Goal: Information Seeking & Learning: Learn about a topic

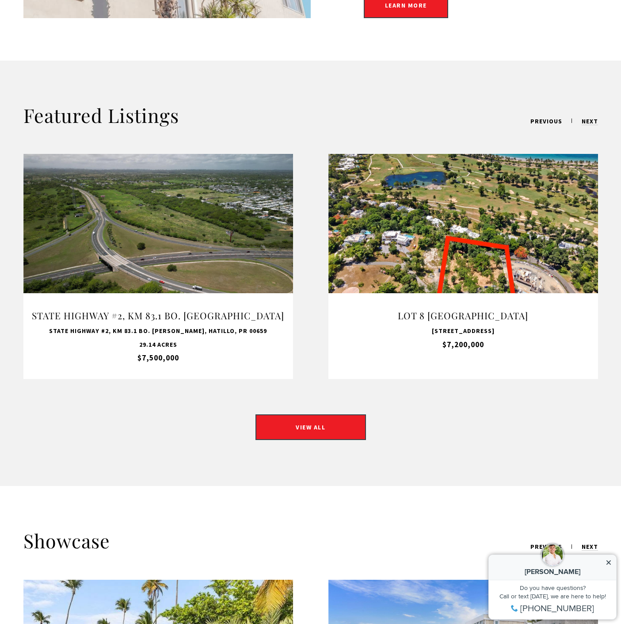
scroll to position [835, 0]
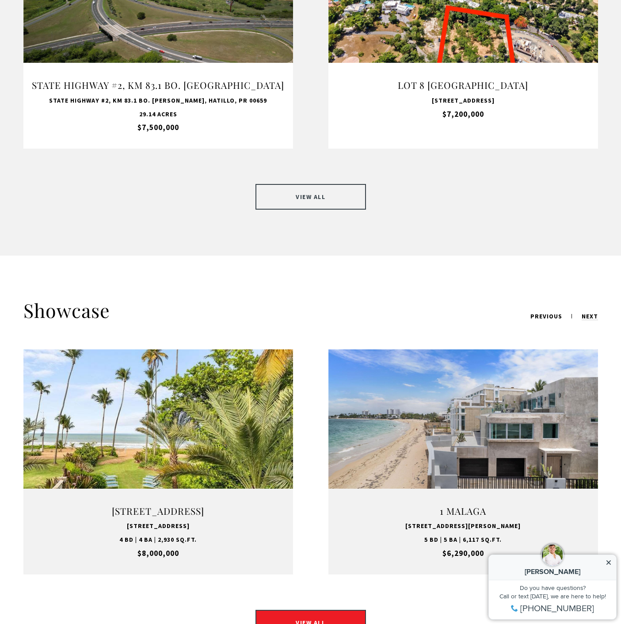
click at [314, 184] on link "VIEW ALL" at bounding box center [310, 197] width 110 height 26
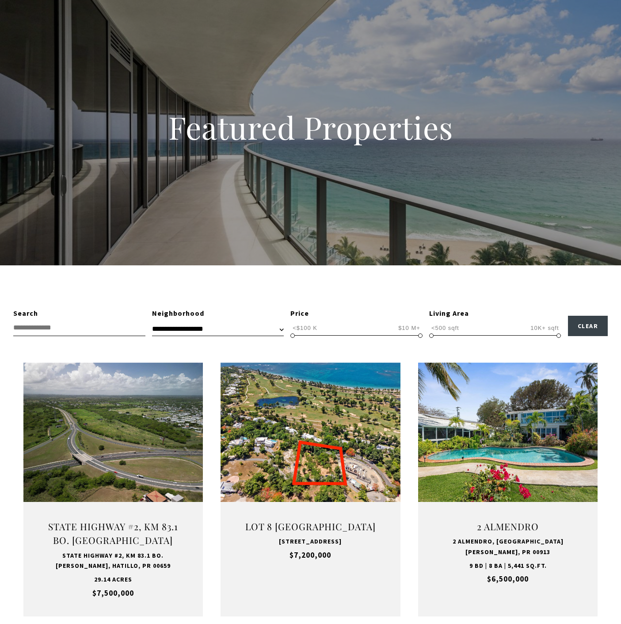
scroll to position [57, 0]
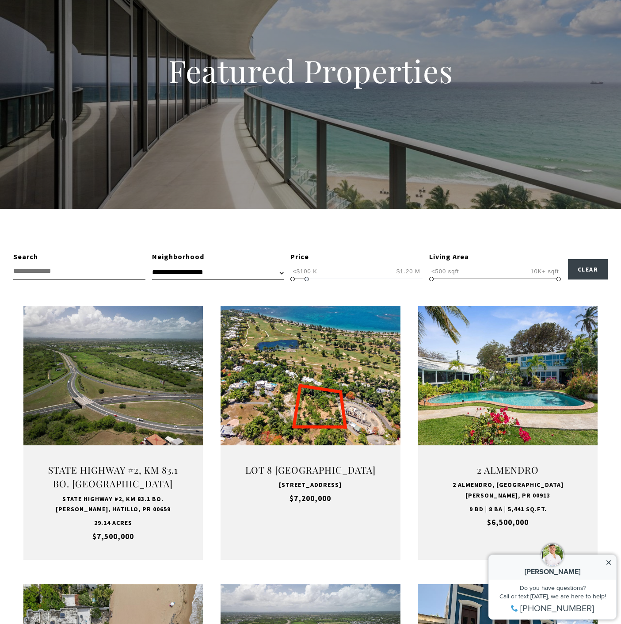
type input "**********"
drag, startPoint x: 418, startPoint y: 189, endPoint x: 302, endPoint y: 278, distance: 146.2
click at [302, 278] on span at bounding box center [304, 279] width 4 height 4
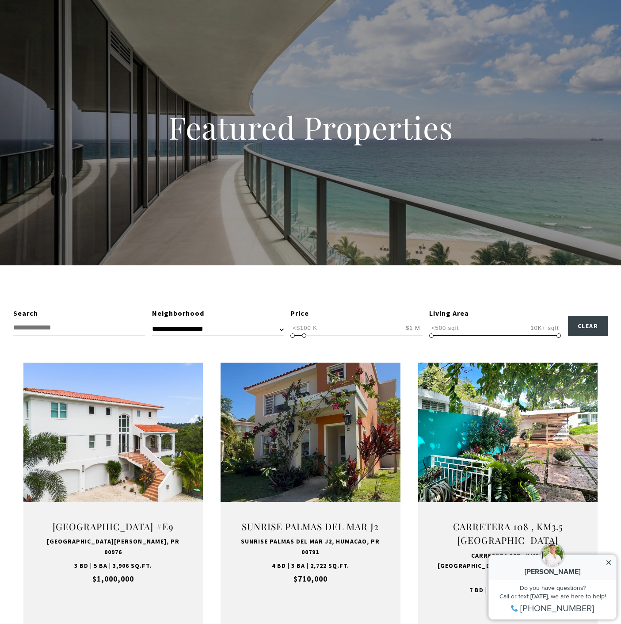
scroll to position [196, 0]
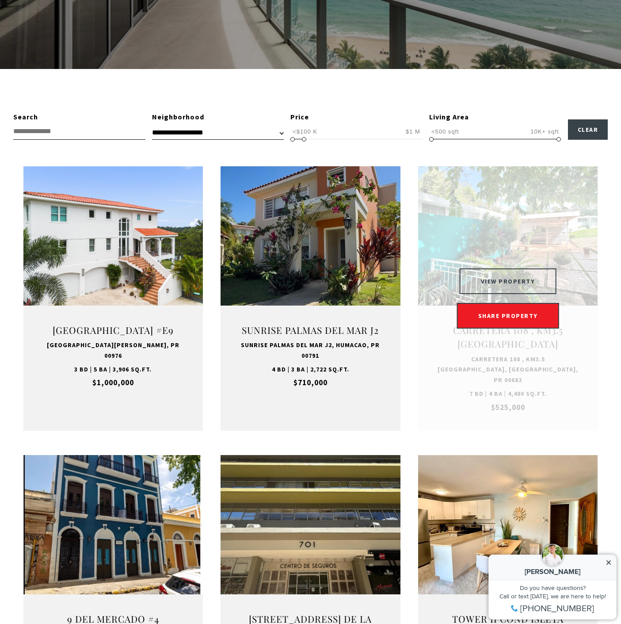
click at [502, 283] on button "VIEW PROPERTY" at bounding box center [508, 281] width 97 height 26
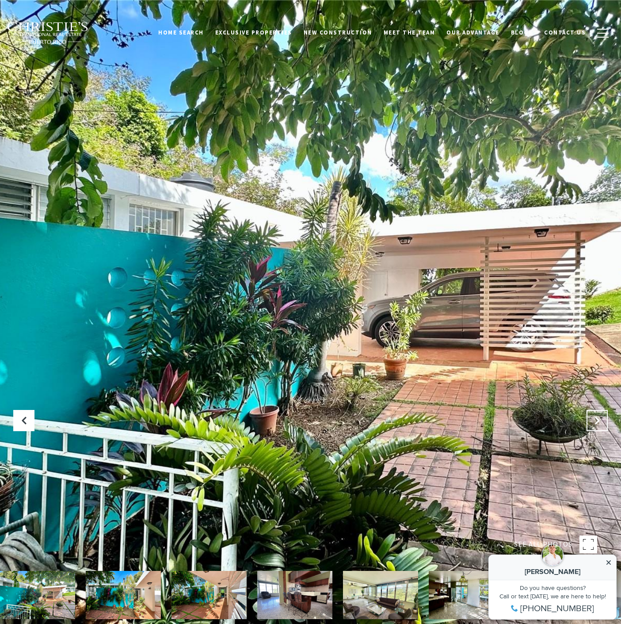
click at [599, 423] on icon "Next Slide" at bounding box center [597, 420] width 9 height 9
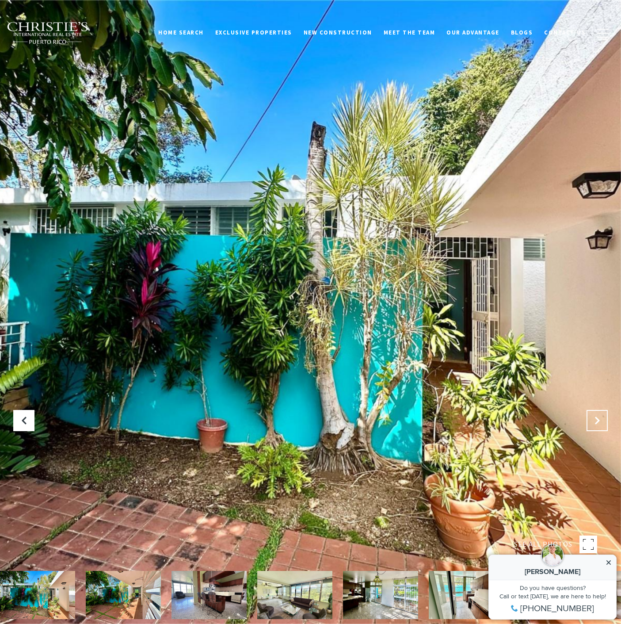
click at [599, 423] on icon "Next Slide" at bounding box center [597, 420] width 9 height 9
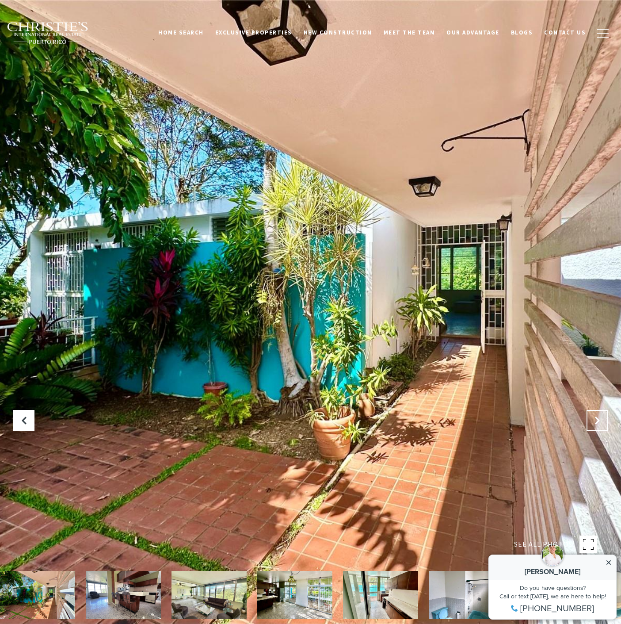
click at [599, 423] on icon "Next Slide" at bounding box center [597, 420] width 9 height 9
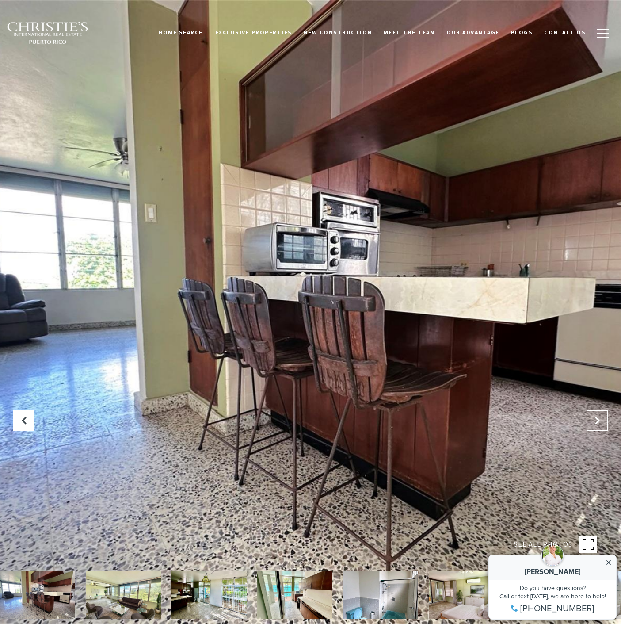
click at [599, 423] on icon "Next Slide" at bounding box center [597, 420] width 9 height 9
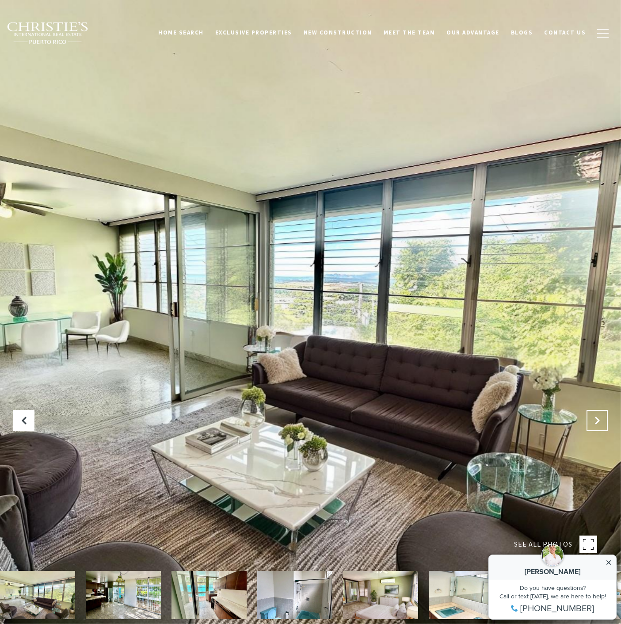
click at [599, 423] on icon "Next Slide" at bounding box center [597, 420] width 9 height 9
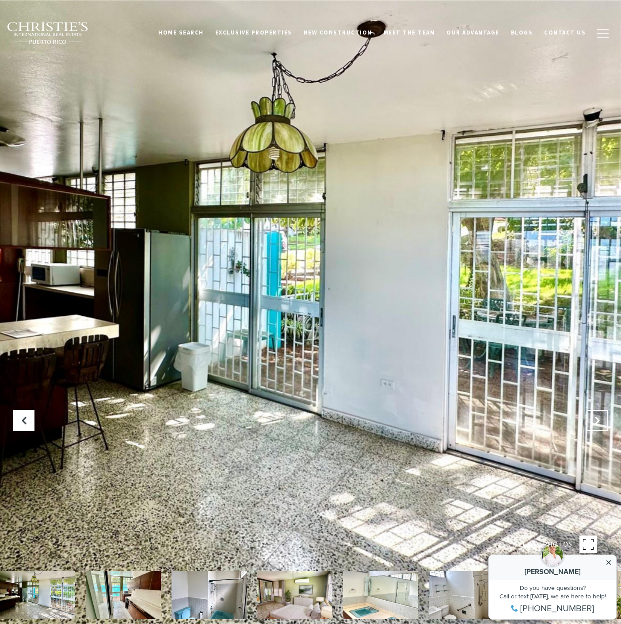
click at [599, 423] on icon "Next Slide" at bounding box center [597, 420] width 9 height 9
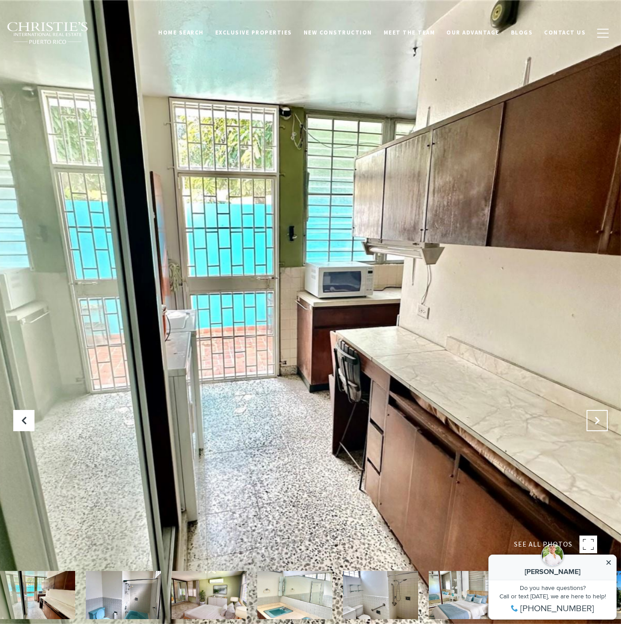
click at [599, 423] on icon "Next Slide" at bounding box center [597, 420] width 9 height 9
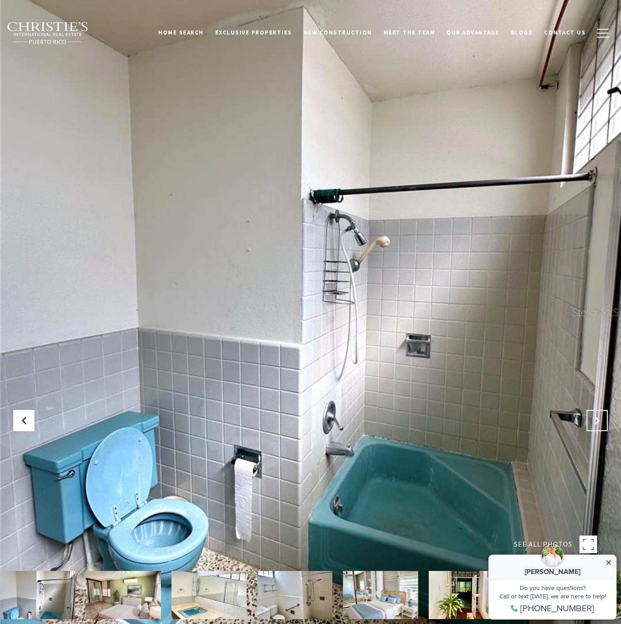
click at [599, 423] on icon "Next Slide" at bounding box center [597, 420] width 9 height 9
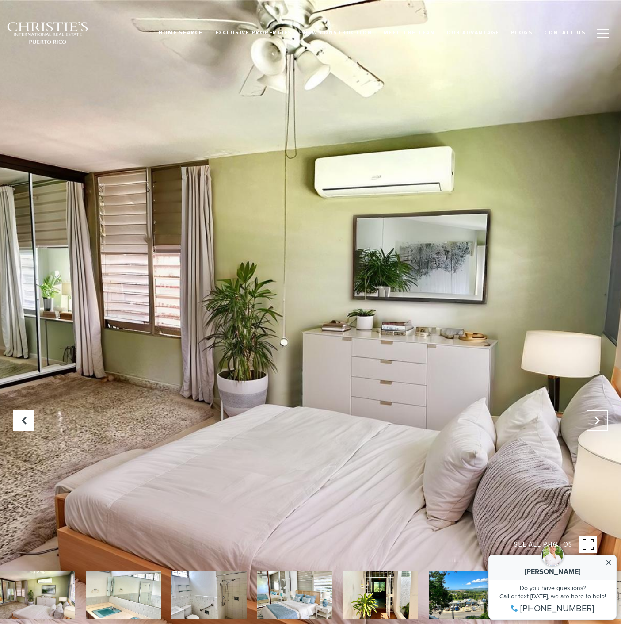
click at [599, 423] on icon "Next Slide" at bounding box center [597, 420] width 9 height 9
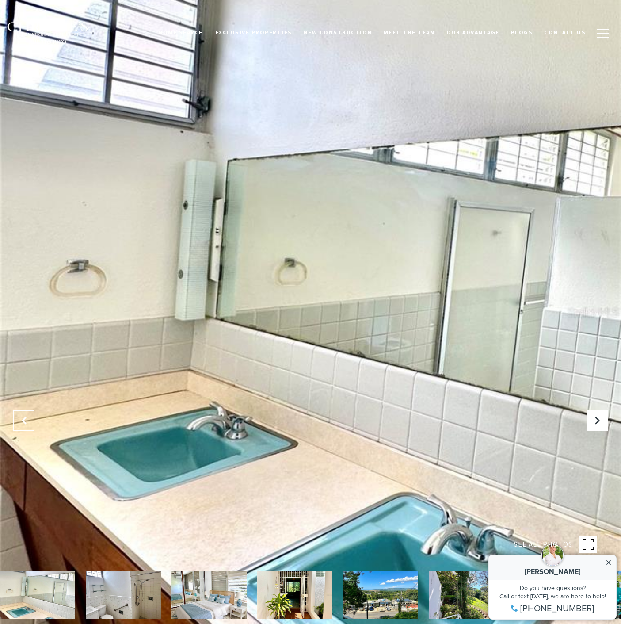
click at [26, 416] on icon "Previous Slide" at bounding box center [23, 420] width 9 height 9
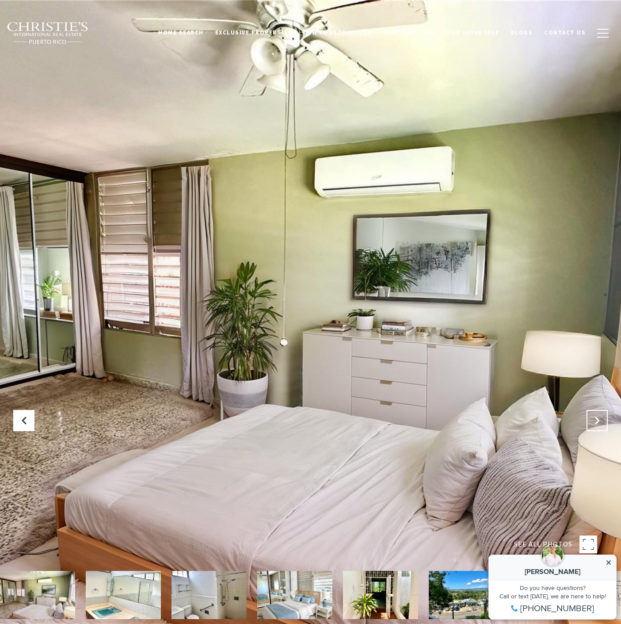
click at [588, 417] on button "Next Slide" at bounding box center [596, 420] width 21 height 21
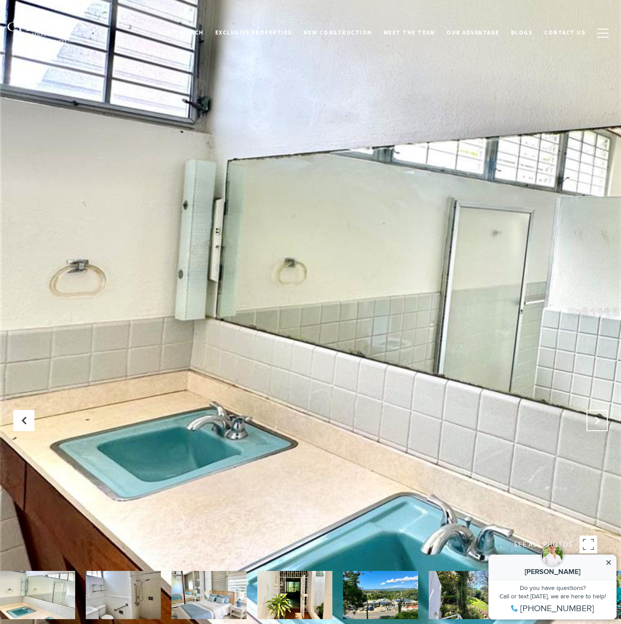
click at [588, 417] on button "Next Slide" at bounding box center [596, 420] width 21 height 21
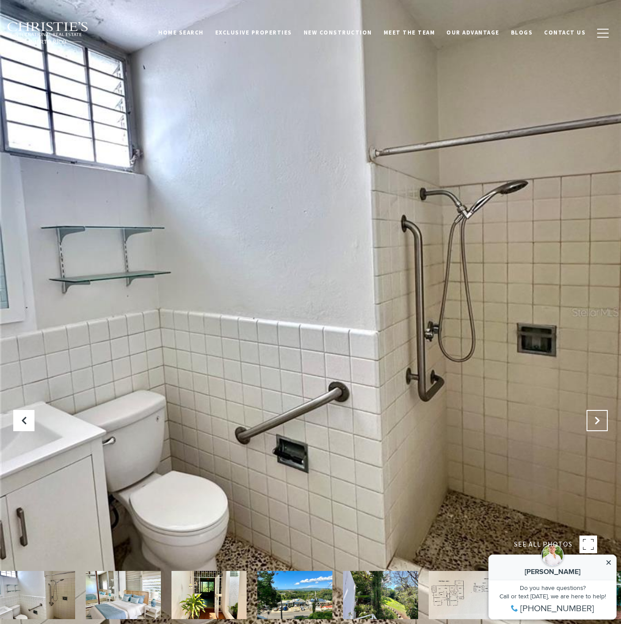
click at [588, 418] on button "Next Slide" at bounding box center [596, 420] width 21 height 21
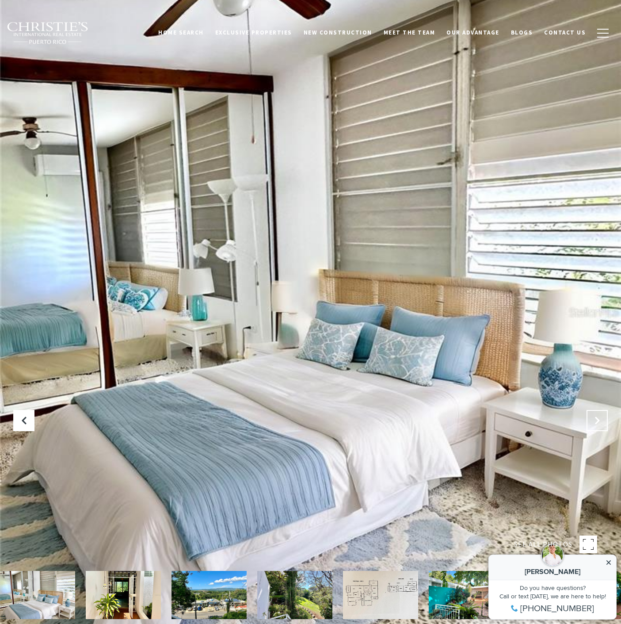
click at [588, 418] on button "Next Slide" at bounding box center [596, 420] width 21 height 21
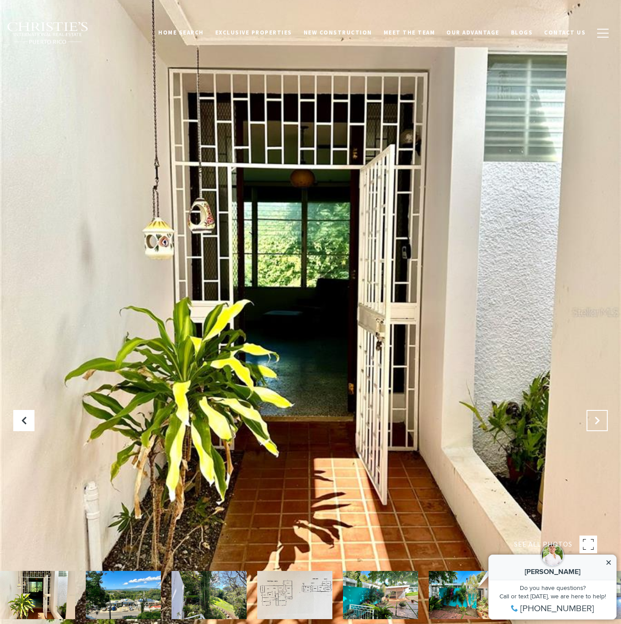
click at [588, 418] on button "Next Slide" at bounding box center [596, 420] width 21 height 21
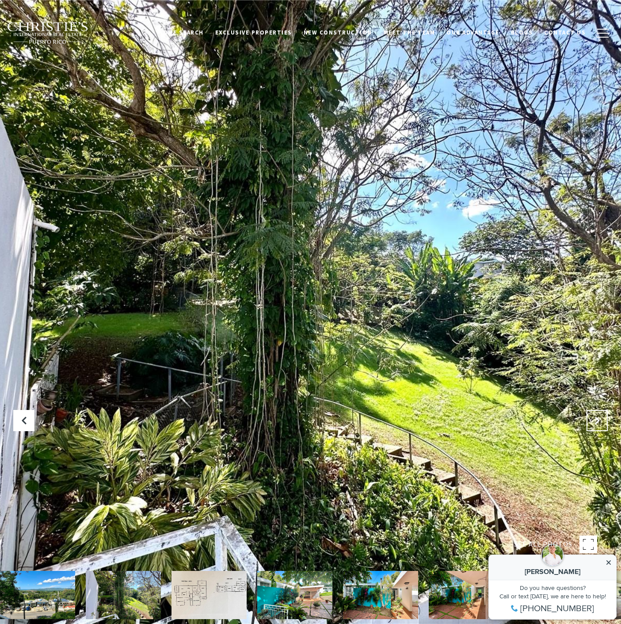
click at [588, 418] on button "Next Slide" at bounding box center [596, 420] width 21 height 21
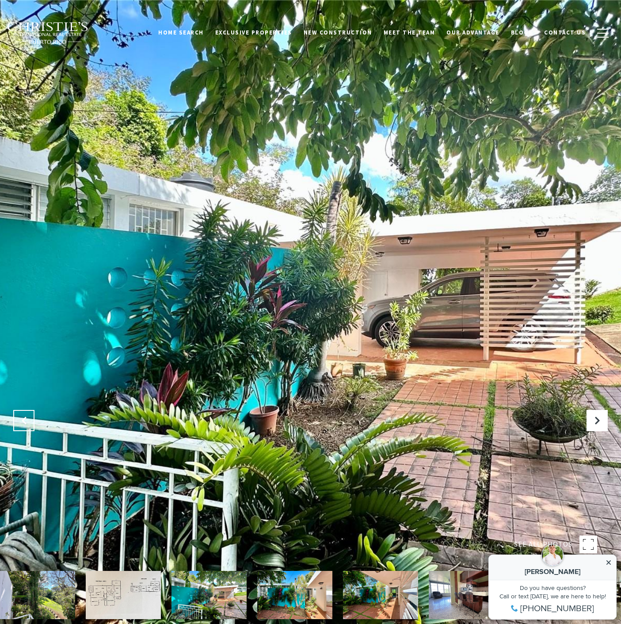
click at [30, 423] on button "Previous Slide" at bounding box center [23, 420] width 21 height 21
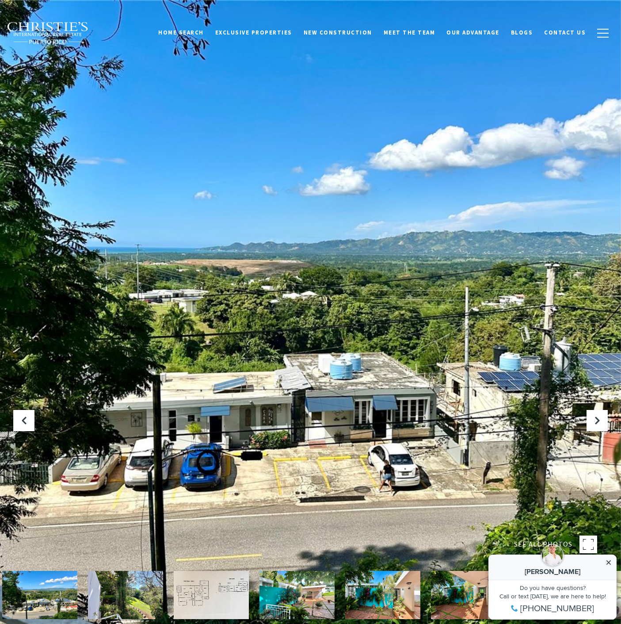
click at [213, 603] on img at bounding box center [211, 594] width 75 height 48
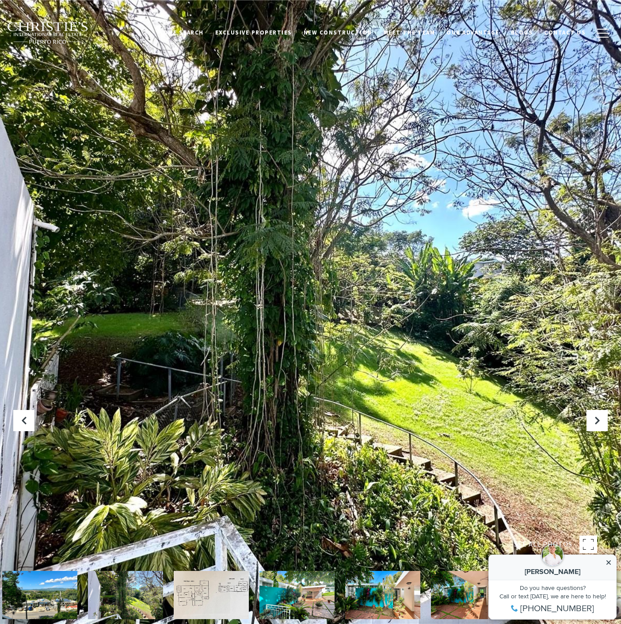
click at [213, 603] on img at bounding box center [211, 594] width 75 height 48
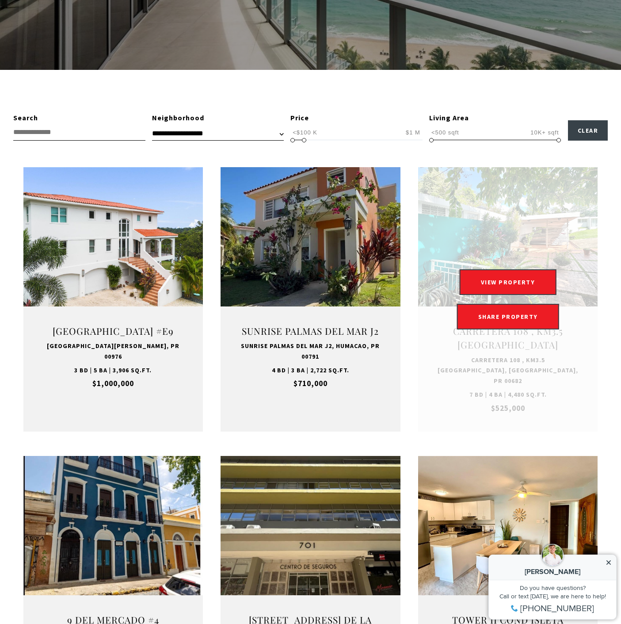
scroll to position [196, 0]
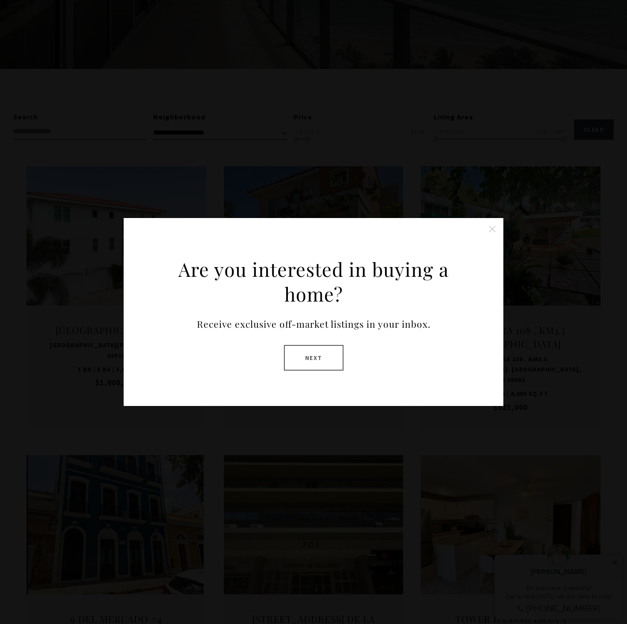
click at [493, 230] on button "Close this option" at bounding box center [493, 229] width 18 height 18
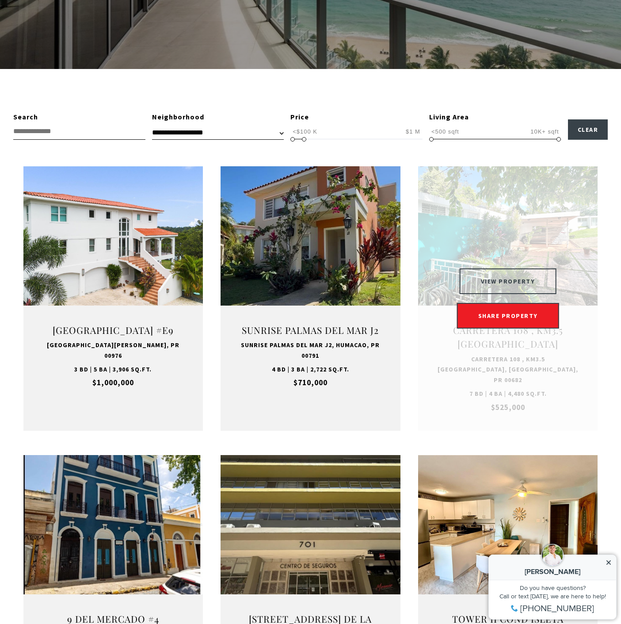
click at [507, 268] on button "VIEW PROPERTY" at bounding box center [508, 281] width 97 height 26
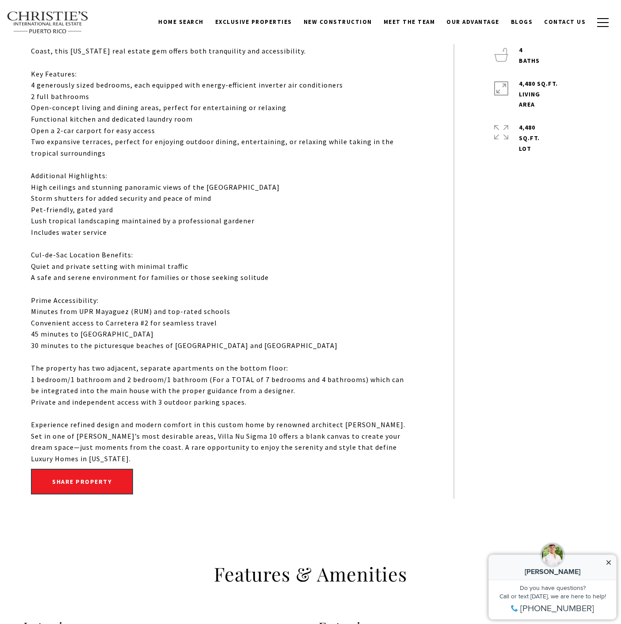
scroll to position [540, 0]
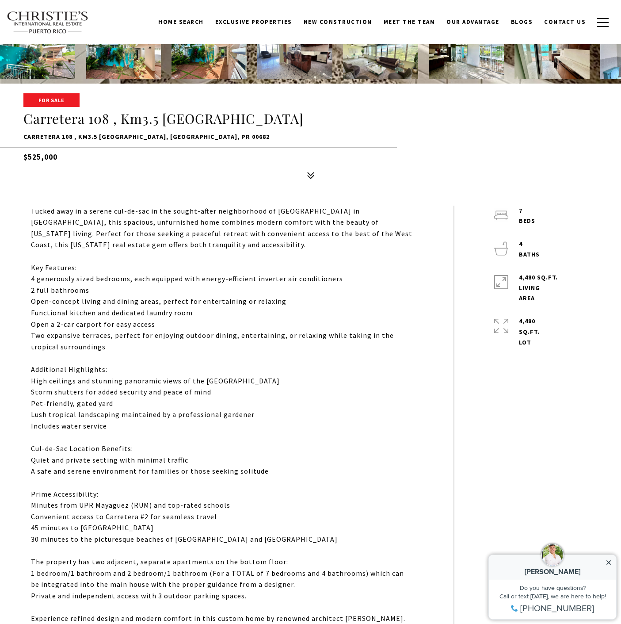
drag, startPoint x: 225, startPoint y: 136, endPoint x: 117, endPoint y: 165, distance: 112.2
click at [116, 165] on div "For Sale Carretera 108 , Km3.5 [GEOGRAPHIC_DATA] 108 , Km3.5 [GEOGRAPHIC_DATA],…" at bounding box center [310, 138] width 619 height 89
drag, startPoint x: 30, startPoint y: 103, endPoint x: 18, endPoint y: 103, distance: 11.9
click at [19, 103] on div at bounding box center [310, 96] width 621 height 24
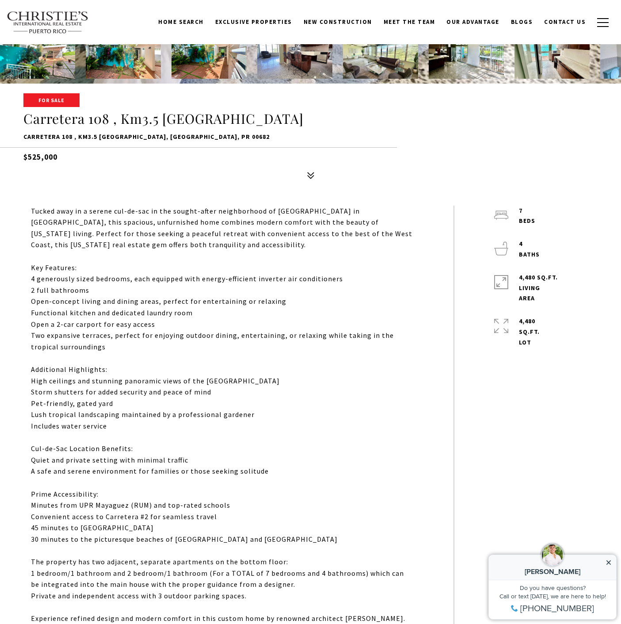
drag, startPoint x: 221, startPoint y: 135, endPoint x: 8, endPoint y: 135, distance: 213.4
click at [8, 135] on div "For Sale Carretera 108 , Km3.5 VILLA NU SIGMA Carretera 108 , Km3.5 VILLA NU SI…" at bounding box center [310, 138] width 619 height 89
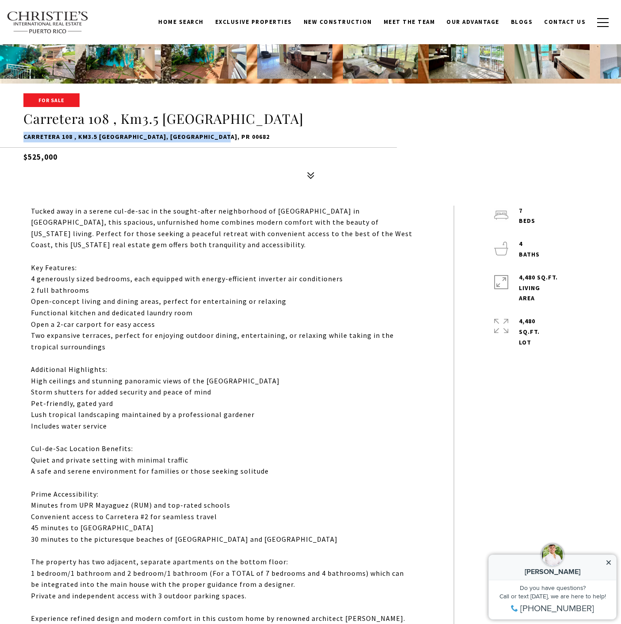
copy p "Carretera 108 , Km3.5 [GEOGRAPHIC_DATA], [GEOGRAPHIC_DATA], PR 00682"
